Goal: Transaction & Acquisition: Obtain resource

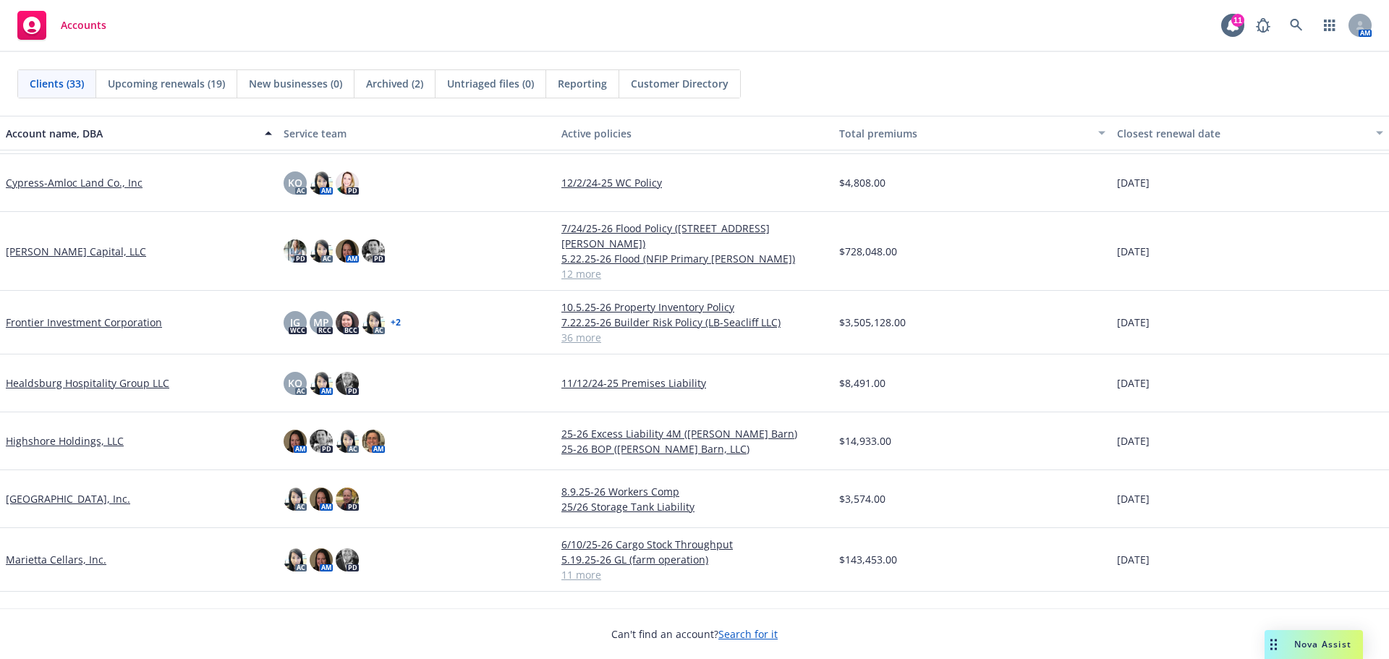
scroll to position [723, 0]
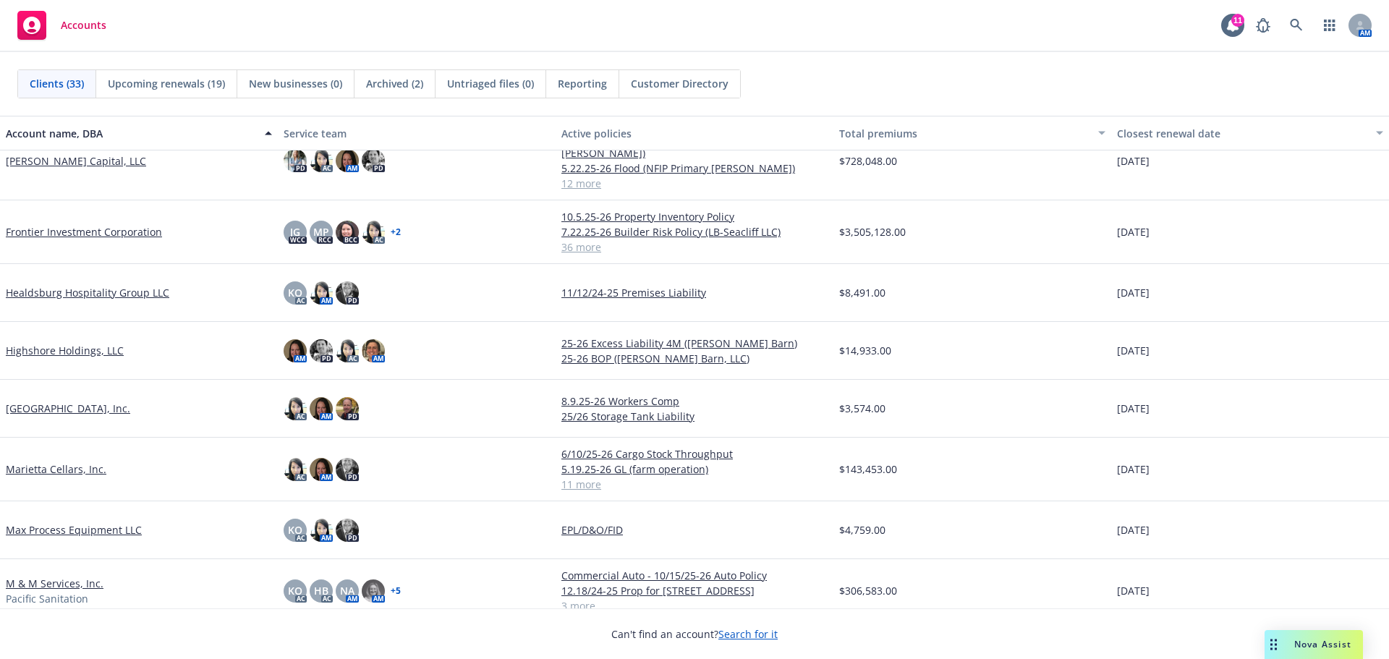
click at [52, 576] on link "M & M Services, Inc." at bounding box center [55, 583] width 98 height 15
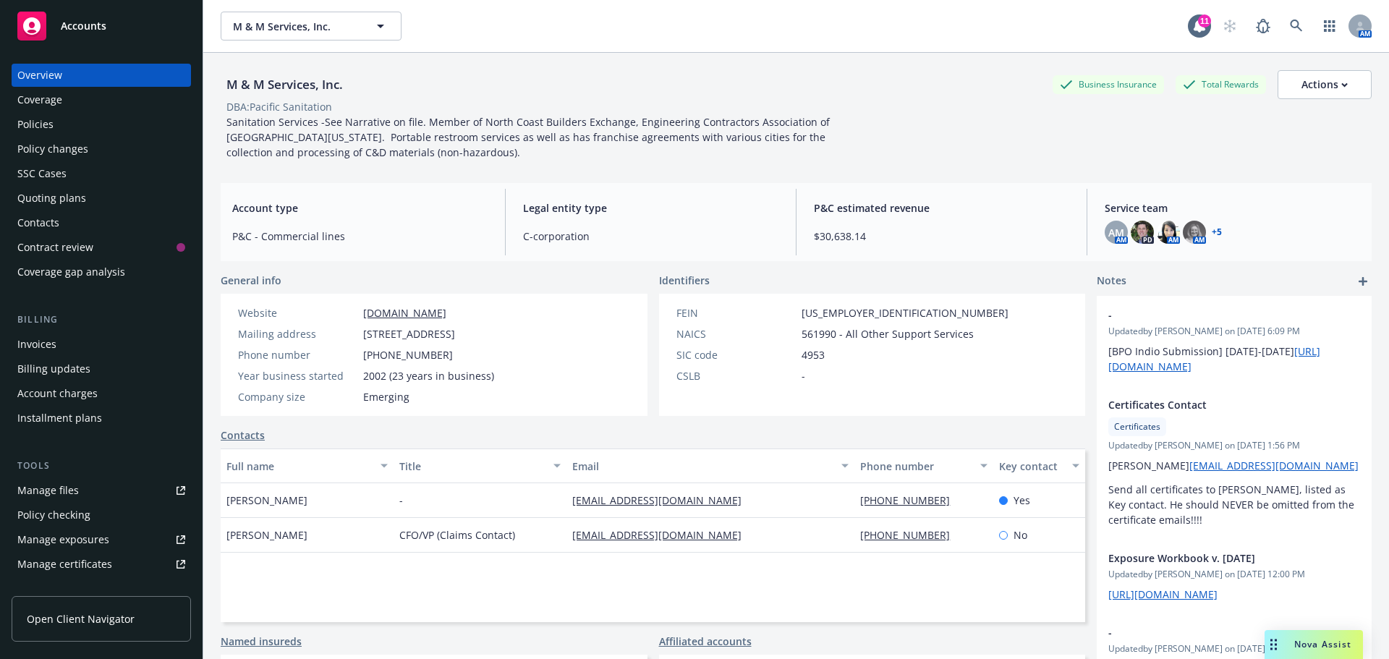
click at [49, 198] on div "Quoting plans" at bounding box center [51, 198] width 69 height 23
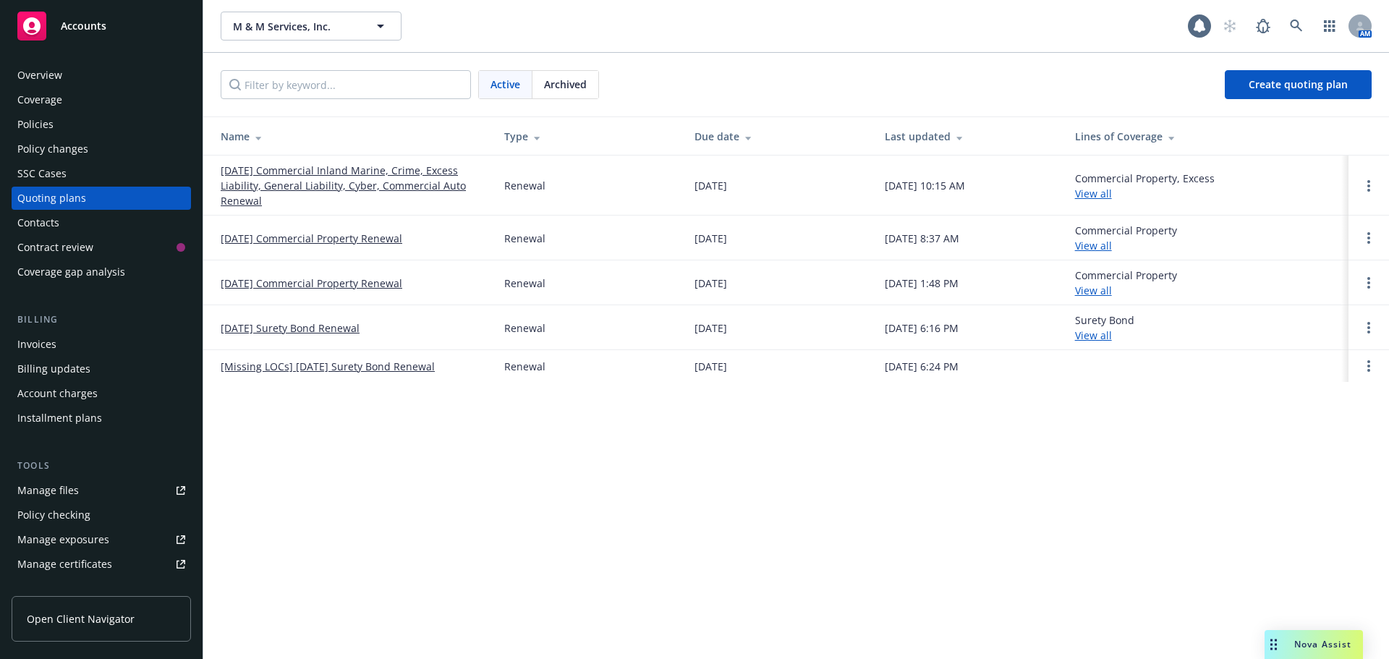
click at [280, 182] on link "[DATE] Commercial Inland Marine, Crime, Excess Liability, General Liability, Cy…" at bounding box center [351, 186] width 260 height 46
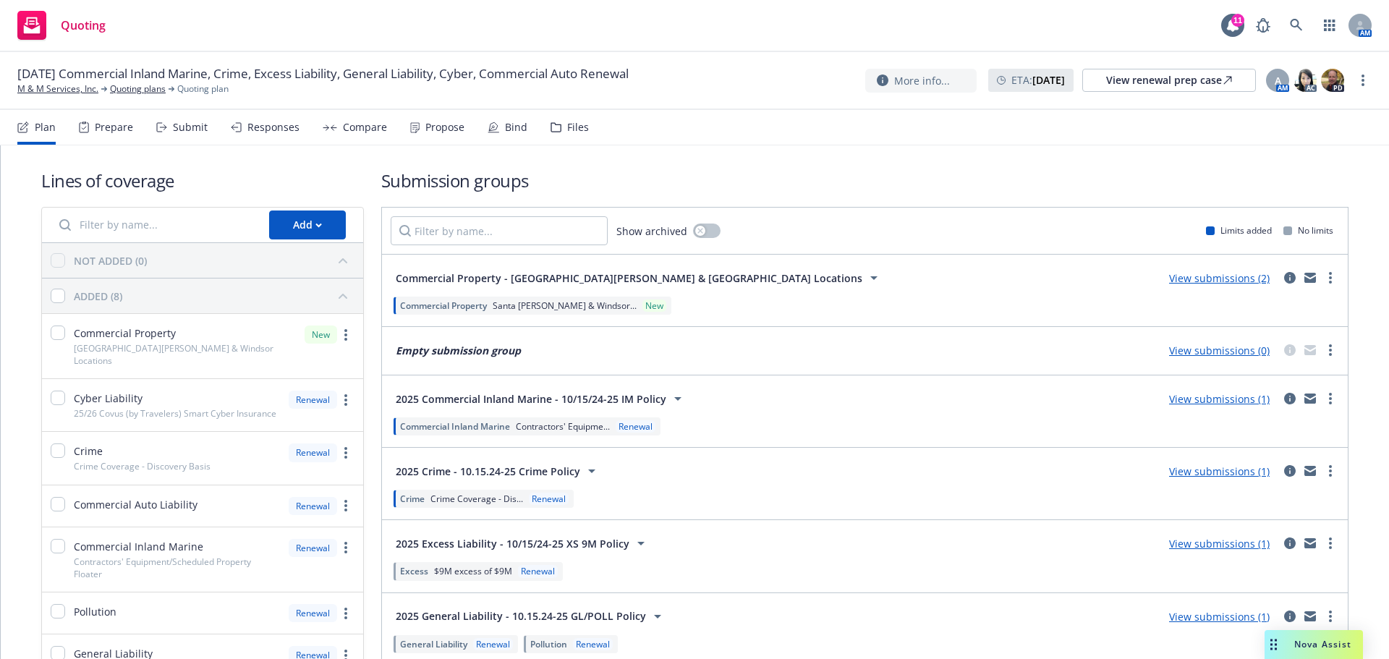
click at [508, 129] on div "Bind" at bounding box center [516, 127] width 22 height 12
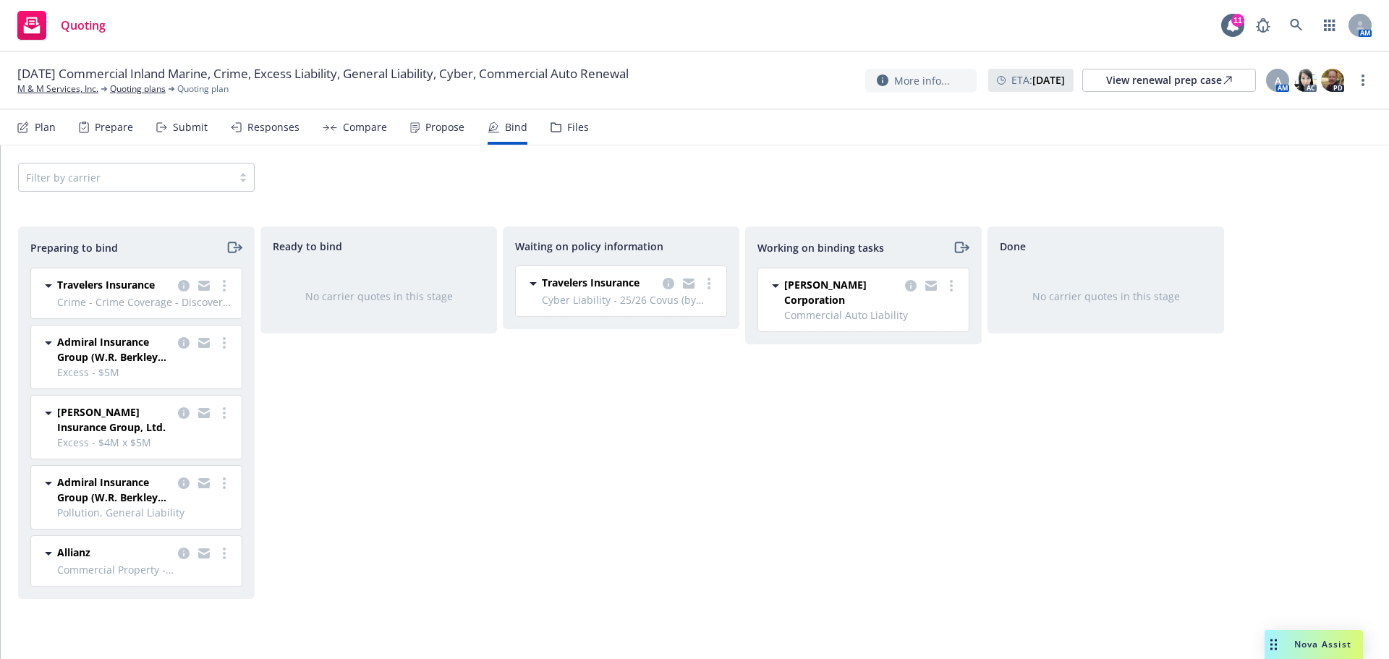
click at [567, 134] on div "Files" at bounding box center [569, 127] width 38 height 35
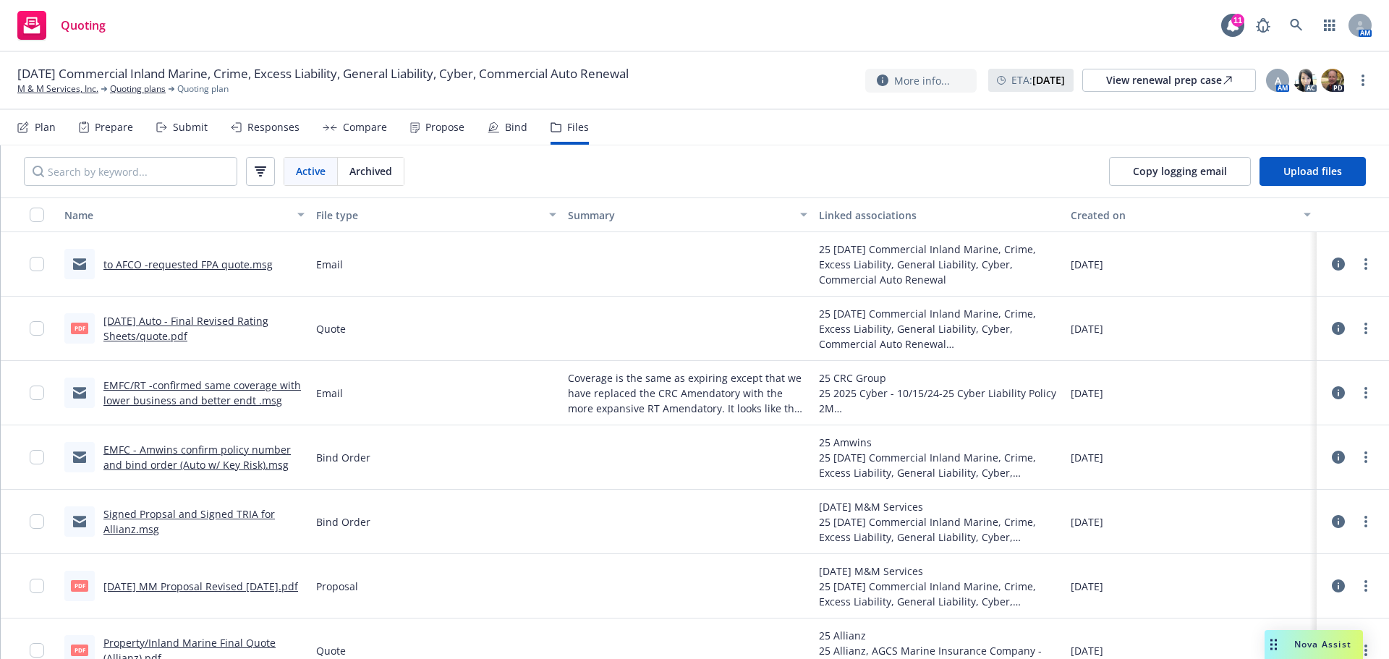
click at [239, 265] on link "to AFCO -requested FPA quote.msg" at bounding box center [187, 264] width 169 height 14
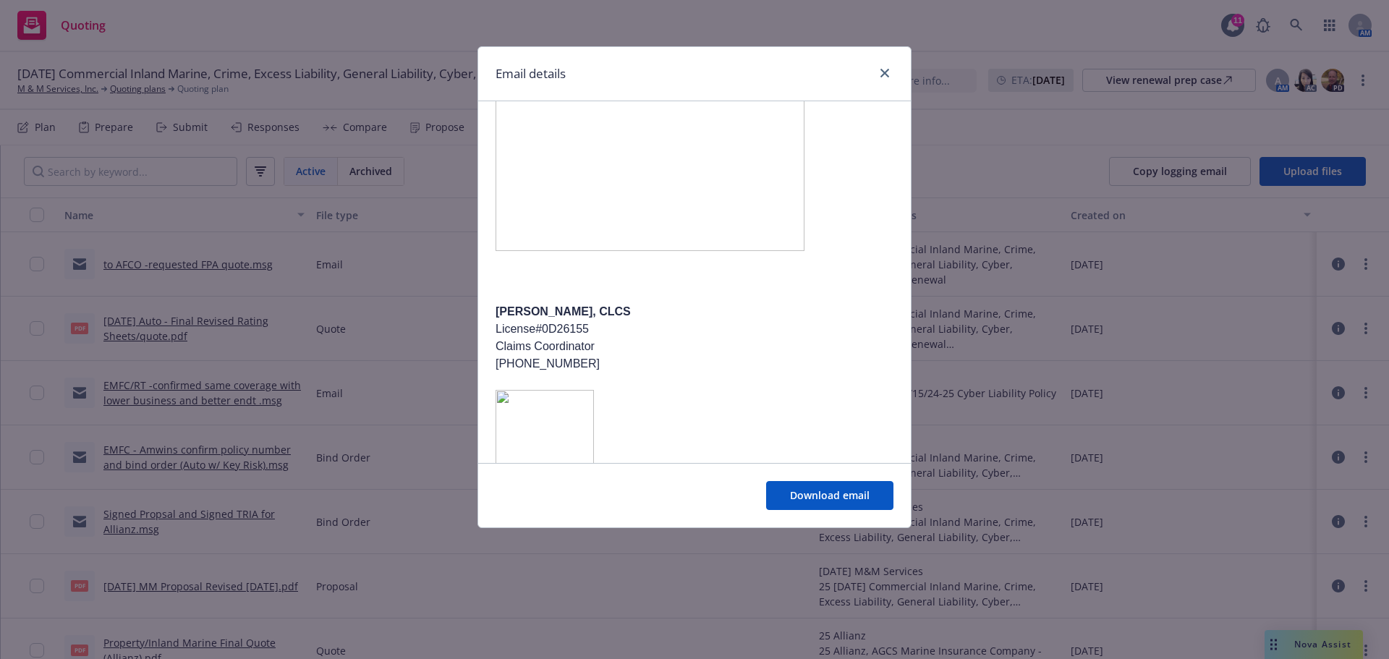
scroll to position [433, 0]
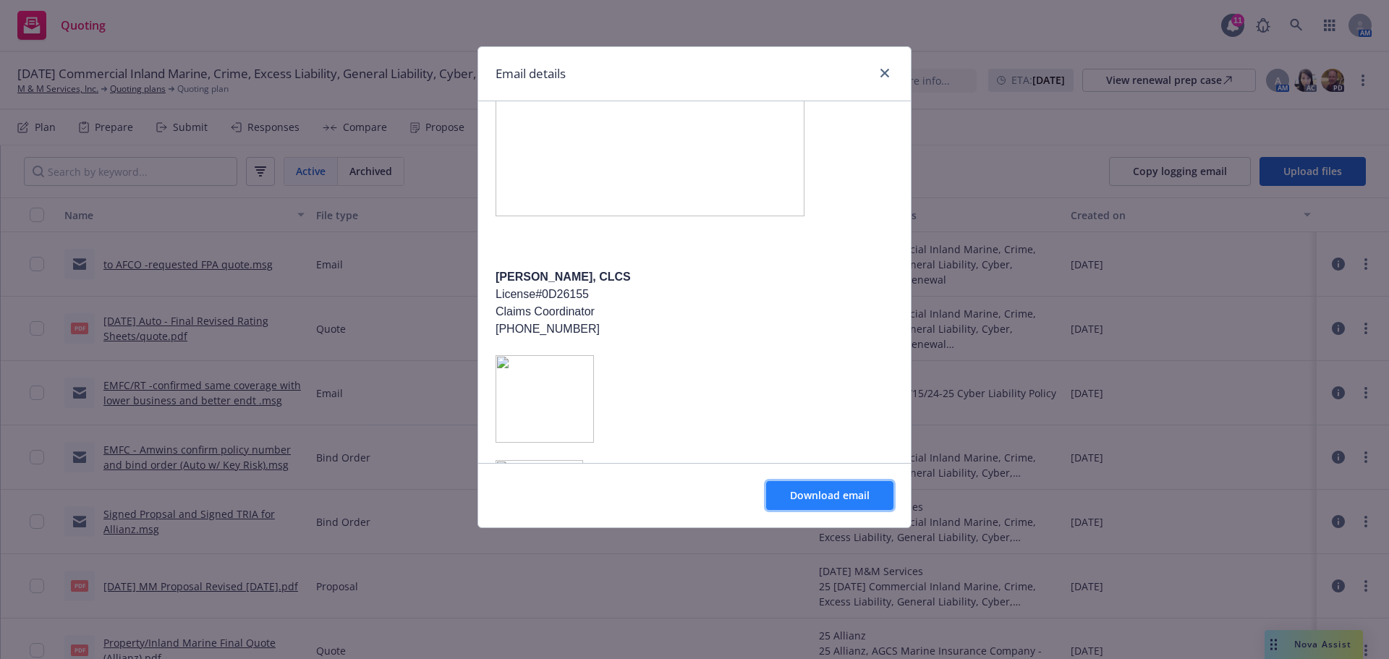
click at [814, 482] on button "Download email" at bounding box center [829, 495] width 127 height 29
click at [890, 68] on link "close" at bounding box center [884, 72] width 17 height 17
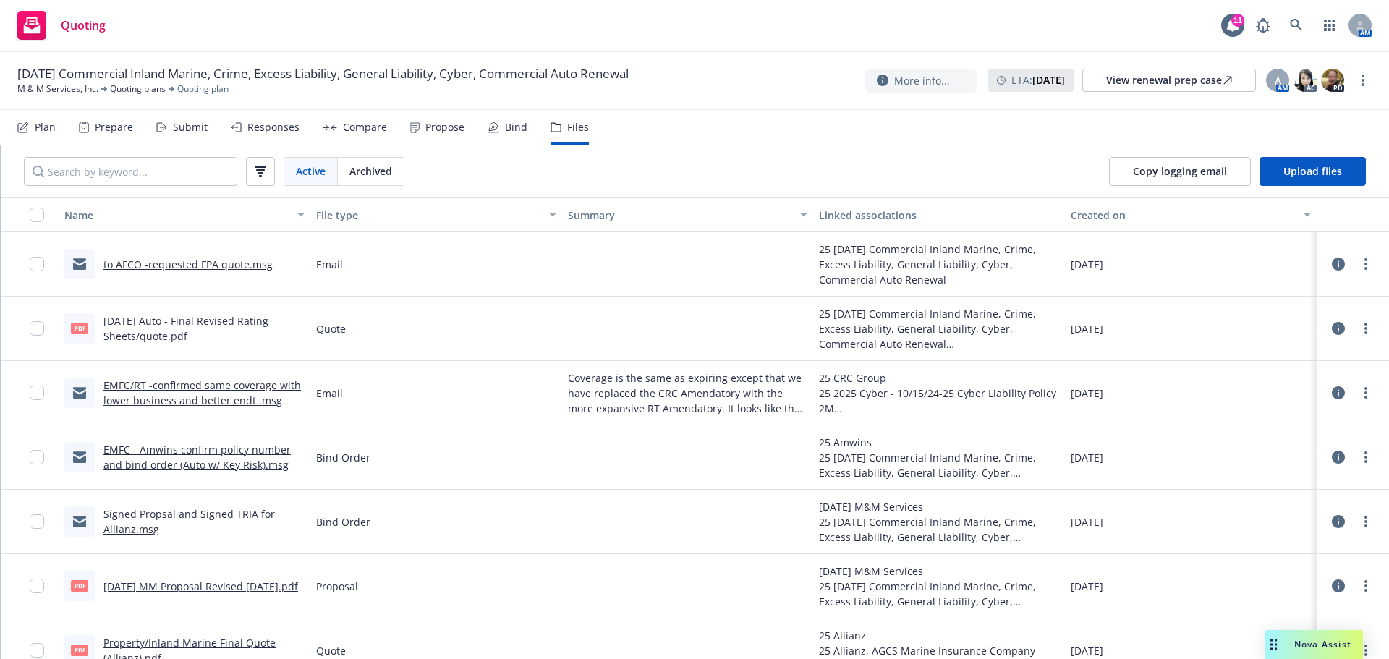
click at [513, 125] on div "Bind" at bounding box center [516, 127] width 22 height 12
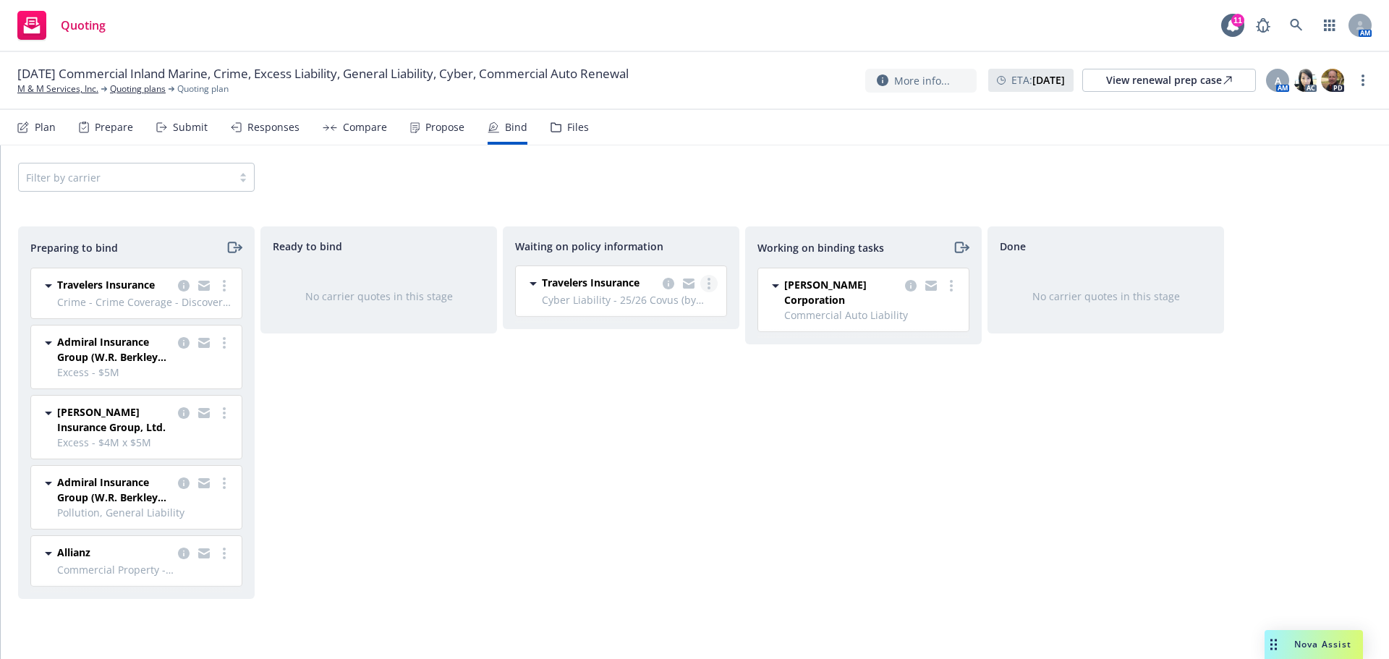
click at [707, 289] on icon "more" at bounding box center [708, 284] width 3 height 12
click at [785, 139] on nav "Plan Prepare Submit Responses Compare Propose Bind Files" at bounding box center [694, 127] width 1354 height 35
